Goal: Navigation & Orientation: Find specific page/section

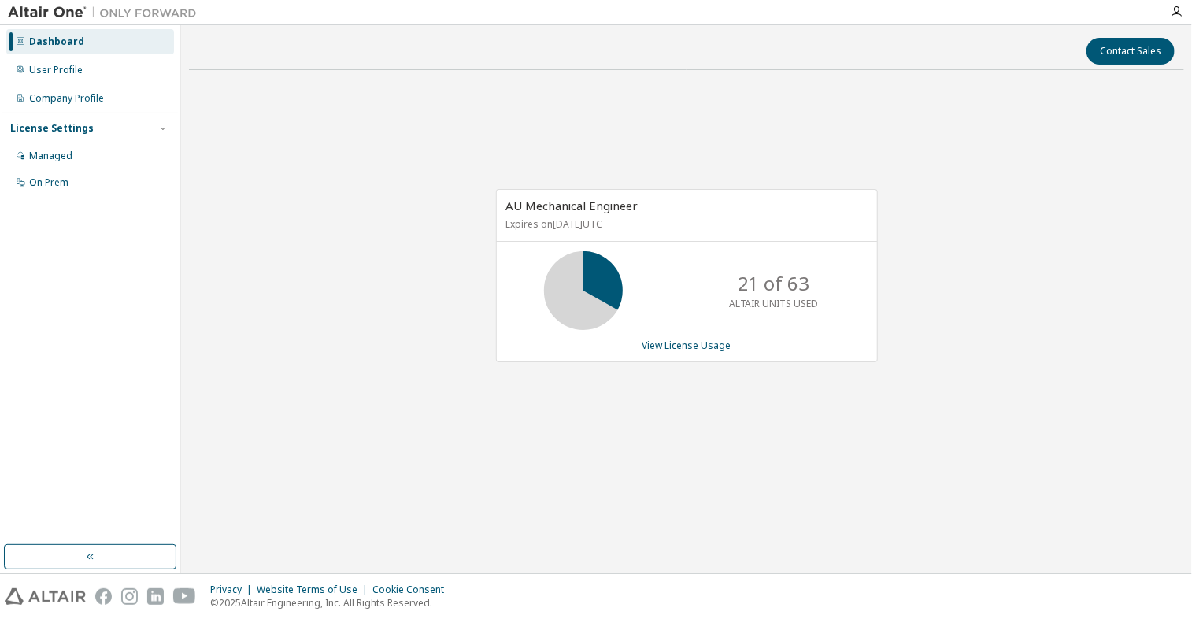
drag, startPoint x: 833, startPoint y: 235, endPoint x: 1011, endPoint y: 186, distance: 185.2
click at [1011, 186] on div "AU Mechanical Engineer Expires on [DATE] UTC 21 of 63 ALTAIR UNITS USED View Li…" at bounding box center [686, 284] width 995 height 402
drag, startPoint x: 1011, startPoint y: 186, endPoint x: 1084, endPoint y: 45, distance: 158.4
drag, startPoint x: 1084, startPoint y: 45, endPoint x: 781, endPoint y: 39, distance: 303.1
click at [781, 39] on div "Contact Sales" at bounding box center [686, 51] width 976 height 27
